Goal: Use online tool/utility

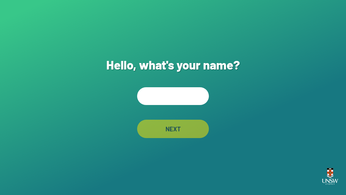
click at [198, 105] on input "text" at bounding box center [173, 96] width 72 height 18
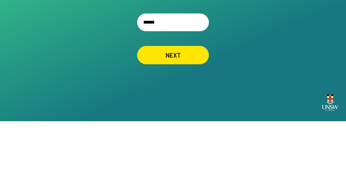
type input "*******"
click at [189, 120] on div "NEXT" at bounding box center [173, 129] width 72 height 18
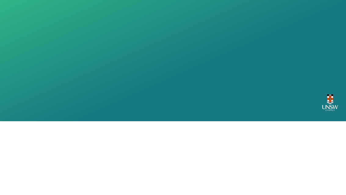
scroll to position [20, 0]
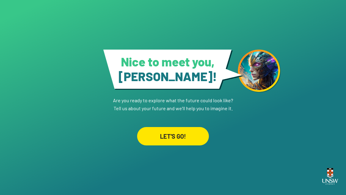
click at [189, 135] on div "LET'S GO!" at bounding box center [173, 136] width 72 height 18
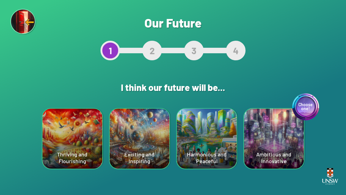
click at [220, 135] on div "Harmonious and Peaceful" at bounding box center [207, 139] width 60 height 60
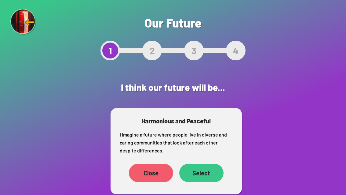
click at [209, 173] on div "Select" at bounding box center [201, 173] width 44 height 18
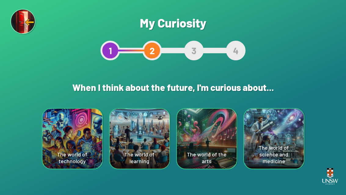
click at [81, 113] on div "The world of technology" at bounding box center [73, 139] width 60 height 60
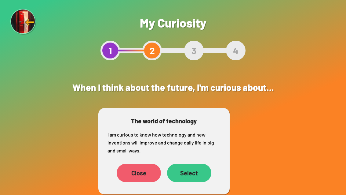
click at [205, 171] on div "Select" at bounding box center [189, 173] width 44 height 18
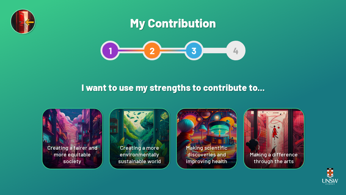
click at [223, 131] on div "Making scientific discoveries and improving health" at bounding box center [207, 139] width 60 height 60
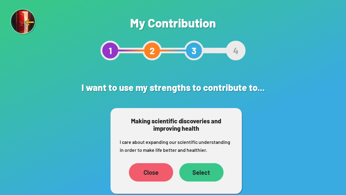
click at [208, 168] on div "Select" at bounding box center [201, 172] width 44 height 18
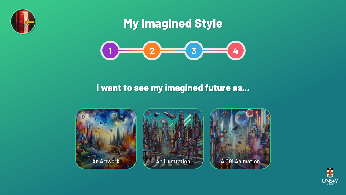
click at [261, 110] on div "A CGI Animation" at bounding box center [241, 139] width 60 height 60
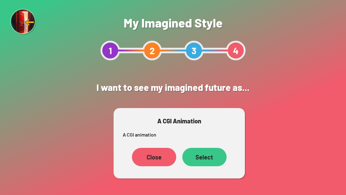
click at [208, 161] on div "Select" at bounding box center [205, 157] width 44 height 18
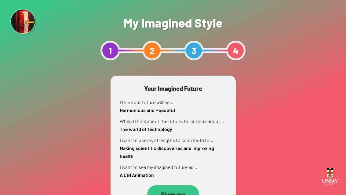
click at [188, 194] on div "Show me" at bounding box center [173, 194] width 52 height 18
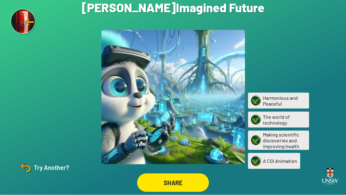
scroll to position [20, 0]
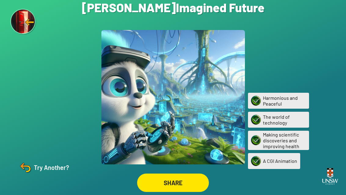
click at [194, 177] on div "SHARE" at bounding box center [173, 182] width 72 height 18
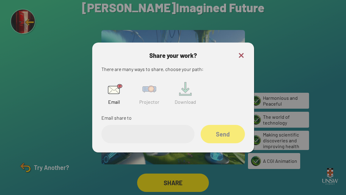
click at [148, 88] on img at bounding box center [150, 89] width 20 height 20
click at [221, 126] on div "Share" at bounding box center [222, 134] width 43 height 18
click at [165, 125] on input "text" at bounding box center [148, 134] width 93 height 18
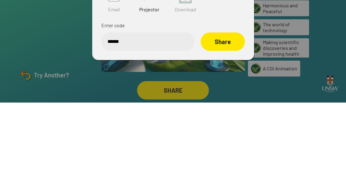
click at [238, 125] on div "Share" at bounding box center [223, 134] width 44 height 18
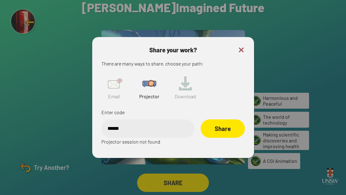
click at [131, 119] on input "******" at bounding box center [148, 128] width 93 height 18
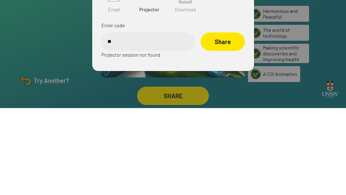
type input "*"
click at [232, 119] on div "Share" at bounding box center [223, 128] width 44 height 18
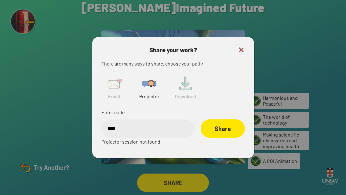
click at [131, 119] on input "****" at bounding box center [148, 128] width 93 height 18
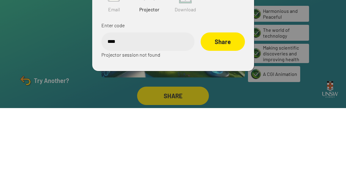
click at [130, 119] on input "****" at bounding box center [148, 128] width 93 height 18
type input "*"
type input "******"
click at [224, 119] on div "Share" at bounding box center [223, 128] width 44 height 18
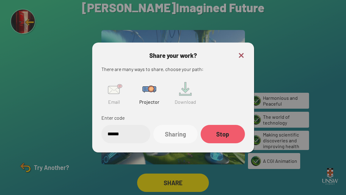
click at [255, 52] on div at bounding box center [173, 97] width 346 height 195
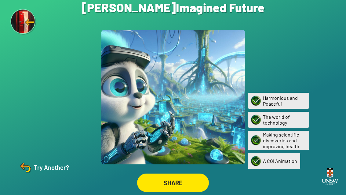
click at [24, 23] on img at bounding box center [23, 22] width 26 height 26
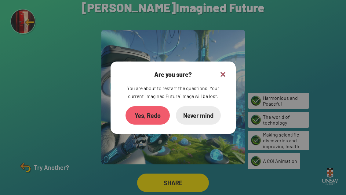
click at [149, 124] on div "Yes, Redo" at bounding box center [148, 115] width 44 height 18
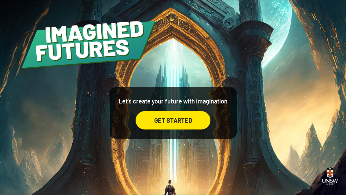
click at [194, 129] on div "GET STARTED" at bounding box center [173, 120] width 75 height 18
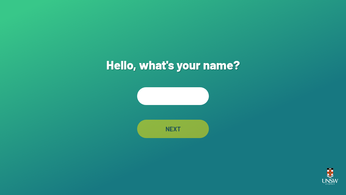
scroll to position [20, 0]
click at [187, 89] on input "text" at bounding box center [173, 96] width 72 height 18
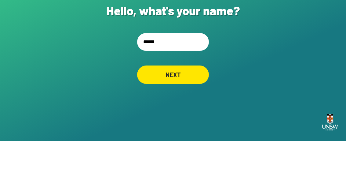
type input "******"
click at [259, 48] on div "Hello, what's your name? ****** NEXT" at bounding box center [173, 97] width 346 height 195
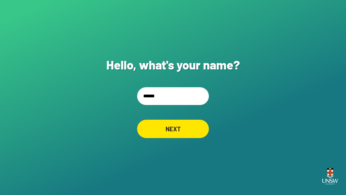
click at [187, 125] on div "NEXT" at bounding box center [173, 129] width 72 height 18
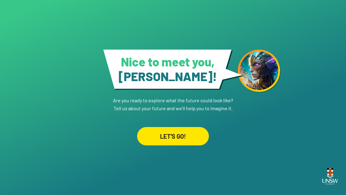
click at [193, 145] on div "LET'S GO!" at bounding box center [173, 136] width 72 height 18
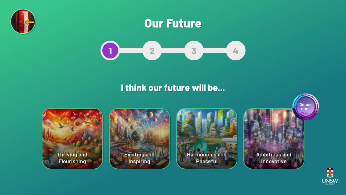
click at [217, 124] on div "Harmonious and Peaceful" at bounding box center [207, 139] width 60 height 60
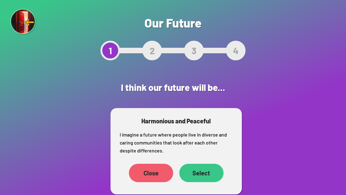
click at [205, 176] on div "Select" at bounding box center [201, 173] width 44 height 18
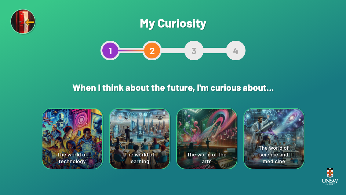
click at [79, 121] on div "The world of technology" at bounding box center [73, 139] width 60 height 60
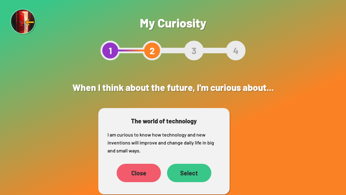
click at [202, 166] on div "Select" at bounding box center [189, 173] width 44 height 18
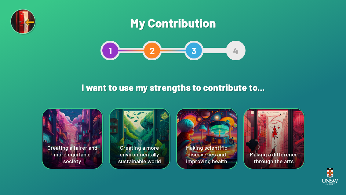
click at [149, 126] on div "Creating a more environmentally sustainable world" at bounding box center [140, 139] width 60 height 60
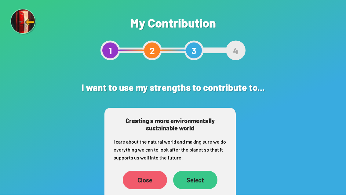
scroll to position [20, 0]
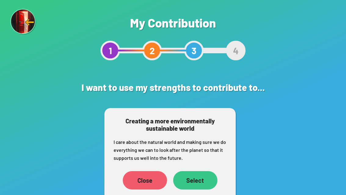
click at [201, 171] on div "Select" at bounding box center [195, 180] width 44 height 18
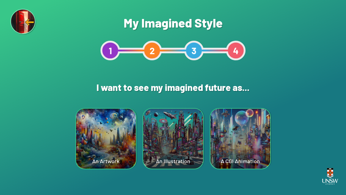
click at [242, 129] on div "A CGI Animation" at bounding box center [241, 139] width 60 height 60
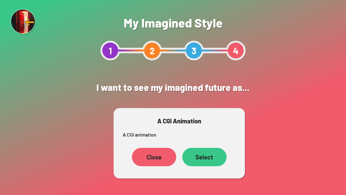
click at [160, 155] on div "Close" at bounding box center [154, 157] width 44 height 18
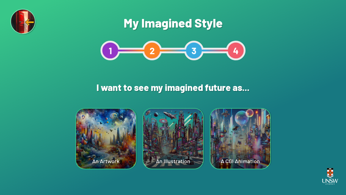
click at [172, 118] on div "An Illustration" at bounding box center [173, 139] width 60 height 60
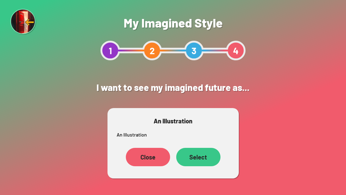
click at [216, 153] on div "Select" at bounding box center [198, 157] width 44 height 18
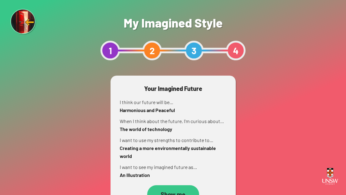
click at [178, 190] on div "Show me" at bounding box center [173, 194] width 52 height 18
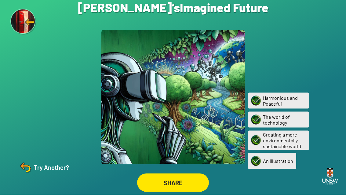
scroll to position [20, 0]
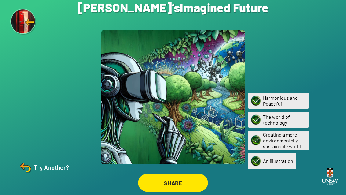
click at [194, 182] on div "SHARE" at bounding box center [173, 183] width 70 height 18
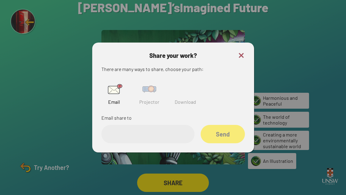
click at [142, 85] on img at bounding box center [150, 89] width 20 height 20
click at [147, 125] on input "text" at bounding box center [148, 134] width 93 height 18
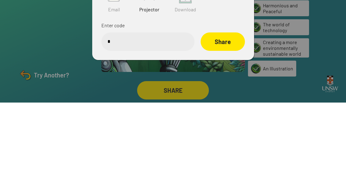
click at [63, 35] on div at bounding box center [173, 97] width 346 height 195
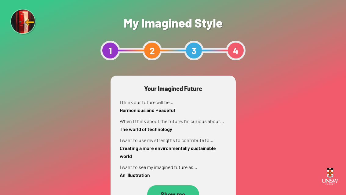
scroll to position [20, 0]
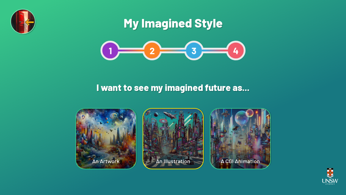
click at [107, 139] on div "An Artwork" at bounding box center [106, 139] width 60 height 60
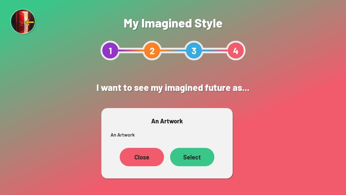
click at [202, 153] on div "Select" at bounding box center [192, 157] width 44 height 18
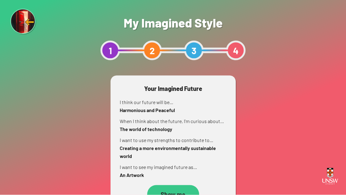
scroll to position [20, 0]
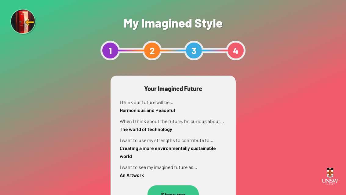
click at [178, 185] on div "Show me" at bounding box center [172, 194] width 51 height 18
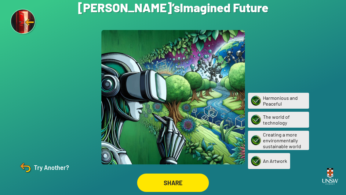
scroll to position [20, 0]
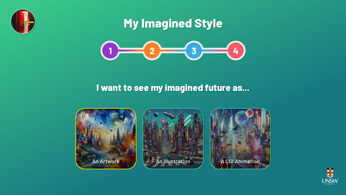
scroll to position [20, 0]
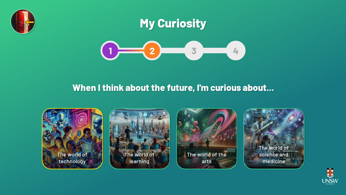
click at [150, 139] on div "The world of learning" at bounding box center [140, 139] width 60 height 60
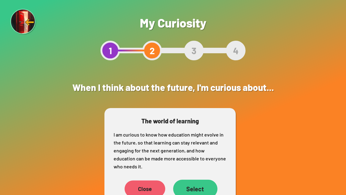
click at [157, 187] on div "Close" at bounding box center [144, 188] width 41 height 17
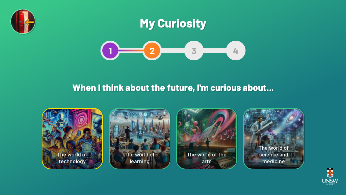
click at [278, 140] on div "The world of science and medicine" at bounding box center [274, 139] width 60 height 60
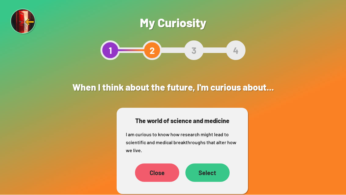
scroll to position [14, 0]
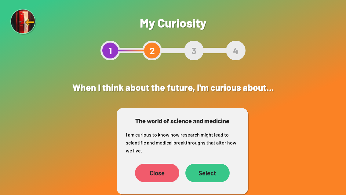
click at [217, 164] on div "Select" at bounding box center [208, 173] width 44 height 18
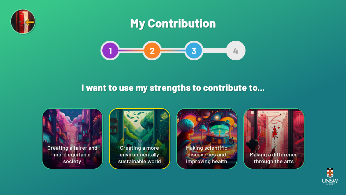
click at [214, 141] on div "Making scientific discoveries and improving health" at bounding box center [207, 139] width 60 height 60
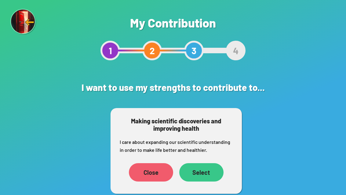
click at [209, 175] on div "Select" at bounding box center [201, 172] width 44 height 18
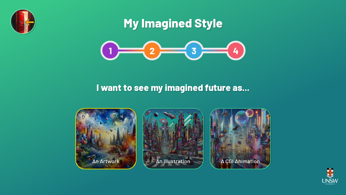
scroll to position [20, 0]
click at [19, 21] on img at bounding box center [23, 22] width 26 height 26
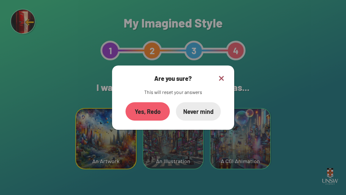
click at [160, 102] on div "Yes, Redo" at bounding box center [148, 111] width 44 height 18
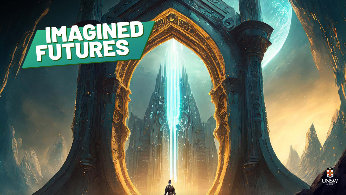
click at [187, 129] on div "GET STARTED" at bounding box center [173, 120] width 75 height 18
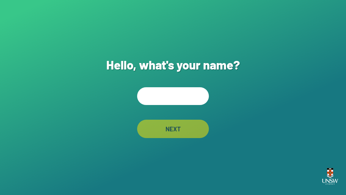
click at [198, 105] on input "text" at bounding box center [173, 96] width 72 height 18
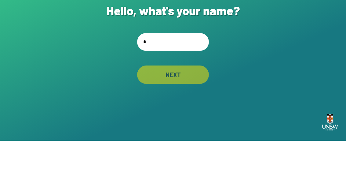
type input "*"
click at [240, 47] on div "Hello, what's your name? * NEXT" at bounding box center [173, 97] width 346 height 195
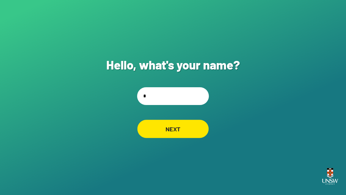
click at [191, 120] on div "NEXT" at bounding box center [173, 129] width 71 height 18
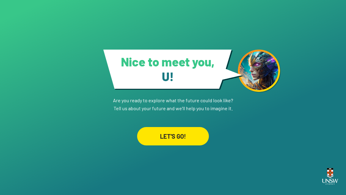
click at [197, 141] on div "LET'S GO!" at bounding box center [173, 136] width 72 height 18
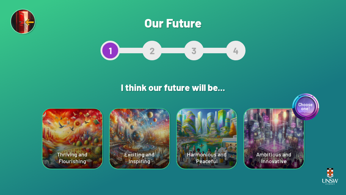
click at [201, 132] on div "Harmonious and Peaceful" at bounding box center [207, 139] width 60 height 60
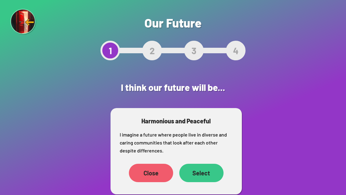
click at [202, 174] on div "Select" at bounding box center [201, 173] width 44 height 18
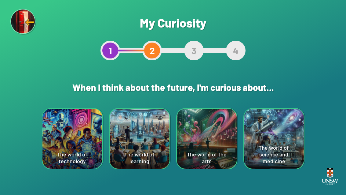
click at [69, 127] on div "The world of technology" at bounding box center [73, 139] width 60 height 60
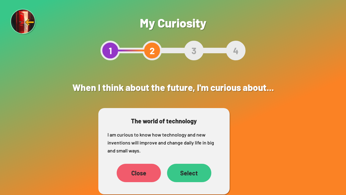
click at [196, 177] on div "Select" at bounding box center [189, 173] width 44 height 18
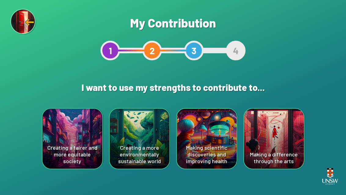
click at [215, 118] on div "Making scientific discoveries and improving health" at bounding box center [207, 139] width 60 height 60
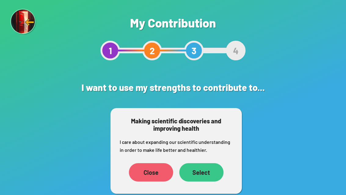
click at [200, 177] on div "Select" at bounding box center [201, 172] width 44 height 18
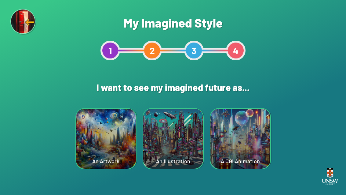
click at [195, 131] on div "An Illustration" at bounding box center [173, 139] width 60 height 60
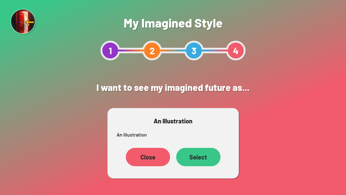
click at [204, 163] on div "Select" at bounding box center [198, 157] width 44 height 18
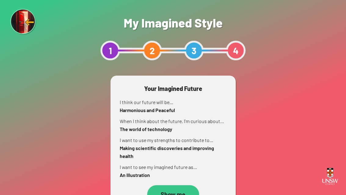
click at [193, 191] on div "Show me" at bounding box center [173, 194] width 52 height 18
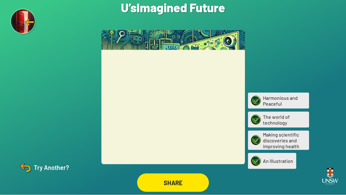
scroll to position [8, 0]
